Goal: Find specific page/section: Find specific page/section

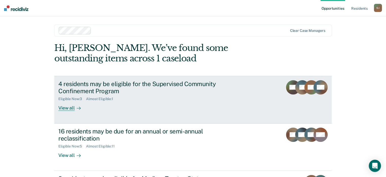
click at [60, 109] on div "View all" at bounding box center [72, 106] width 28 height 10
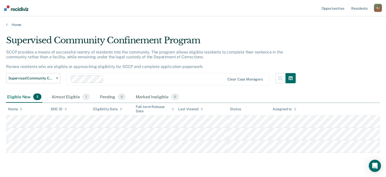
click at [6, 25] on div "Home" at bounding box center [193, 21] width 386 height 11
click at [9, 25] on link "Home" at bounding box center [193, 24] width 374 height 5
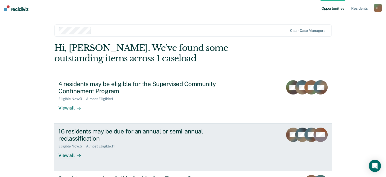
click at [69, 153] on div "View all" at bounding box center [72, 153] width 28 height 10
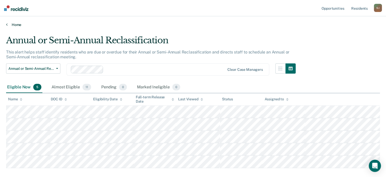
click at [8, 25] on link "Home" at bounding box center [193, 24] width 374 height 5
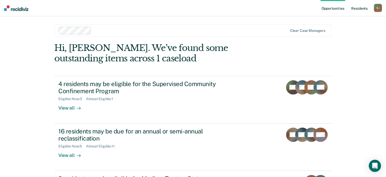
click at [363, 6] on link "Resident s" at bounding box center [359, 8] width 19 height 16
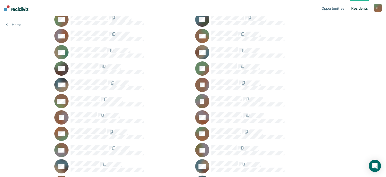
scroll to position [61, 0]
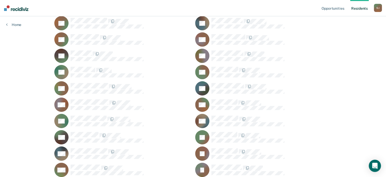
click at [358, 7] on link "Resident s" at bounding box center [359, 8] width 19 height 16
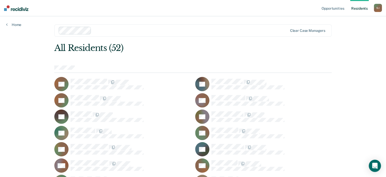
click at [181, 31] on div at bounding box center [190, 30] width 194 height 6
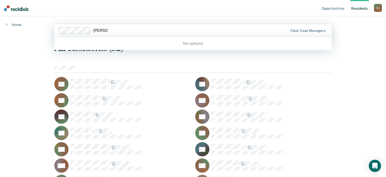
type input "[PERSON_NAME]"
click at [136, 32] on div at bounding box center [190, 30] width 195 height 6
